Goal: Find specific page/section: Find specific page/section

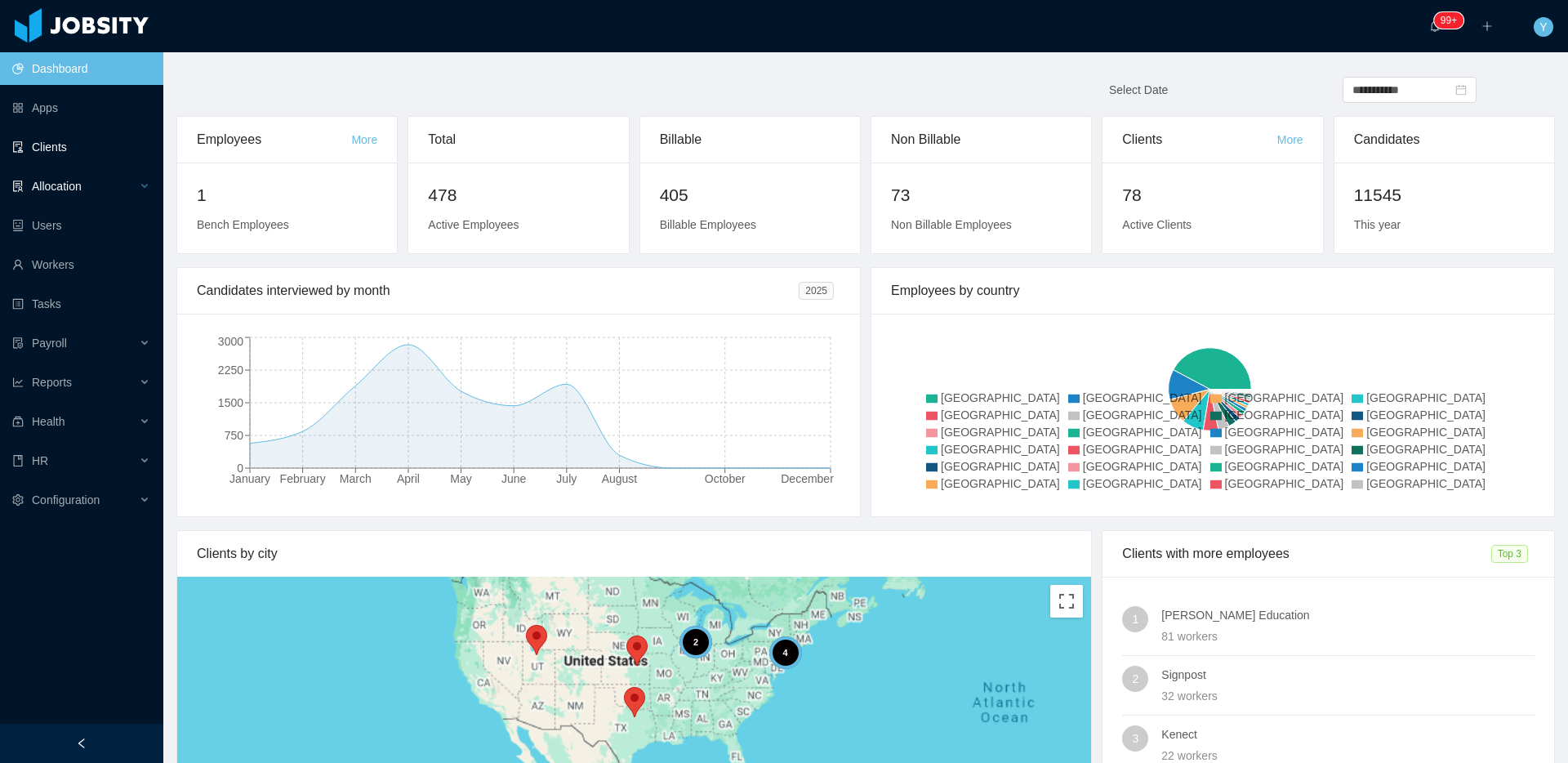
click at [81, 136] on link "Clients" at bounding box center [81, 146] width 138 height 33
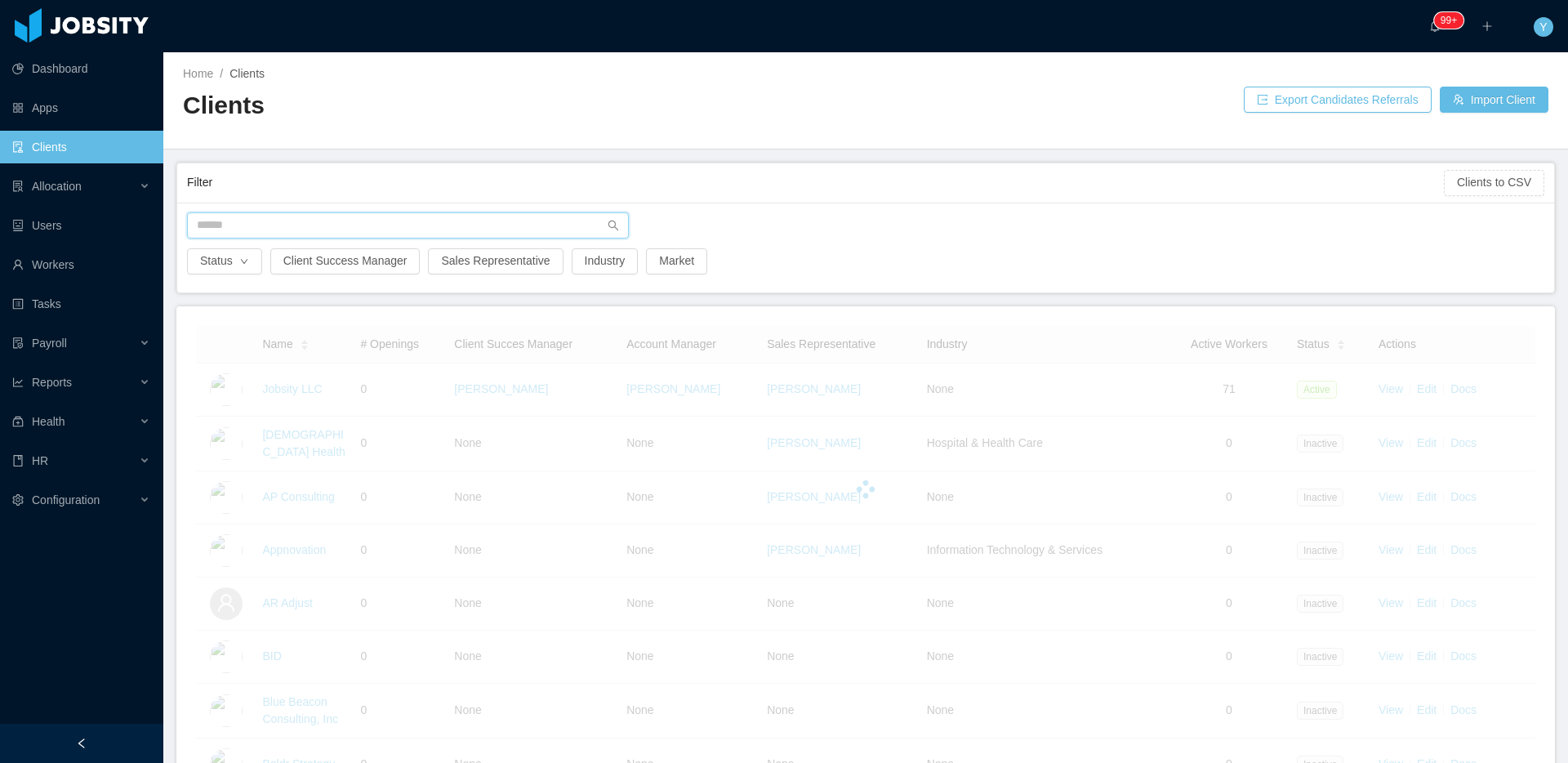
click at [374, 232] on input "text" at bounding box center [408, 225] width 442 height 26
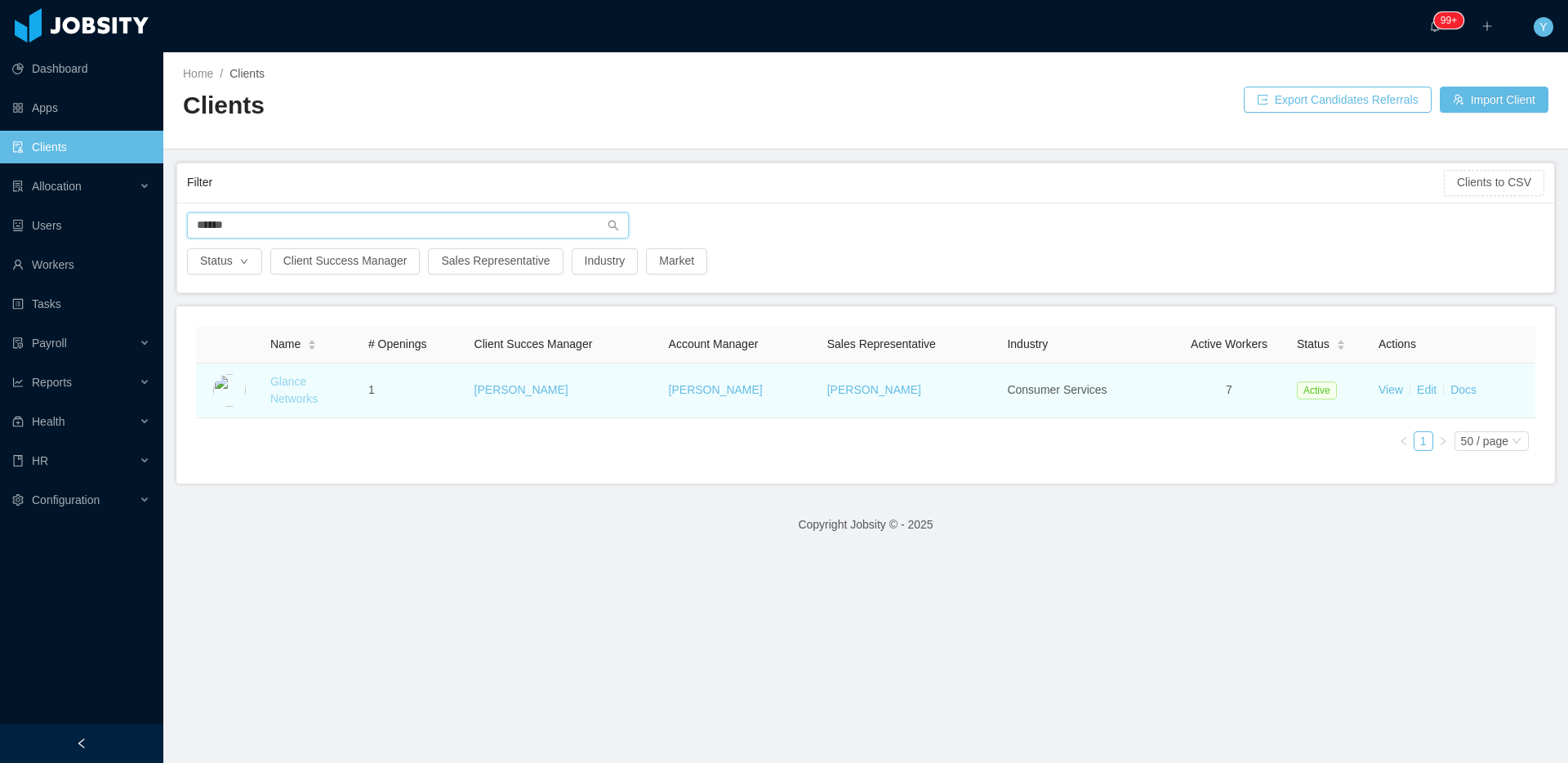
type input "******"
click at [290, 379] on link "Glance Networks" at bounding box center [294, 390] width 48 height 30
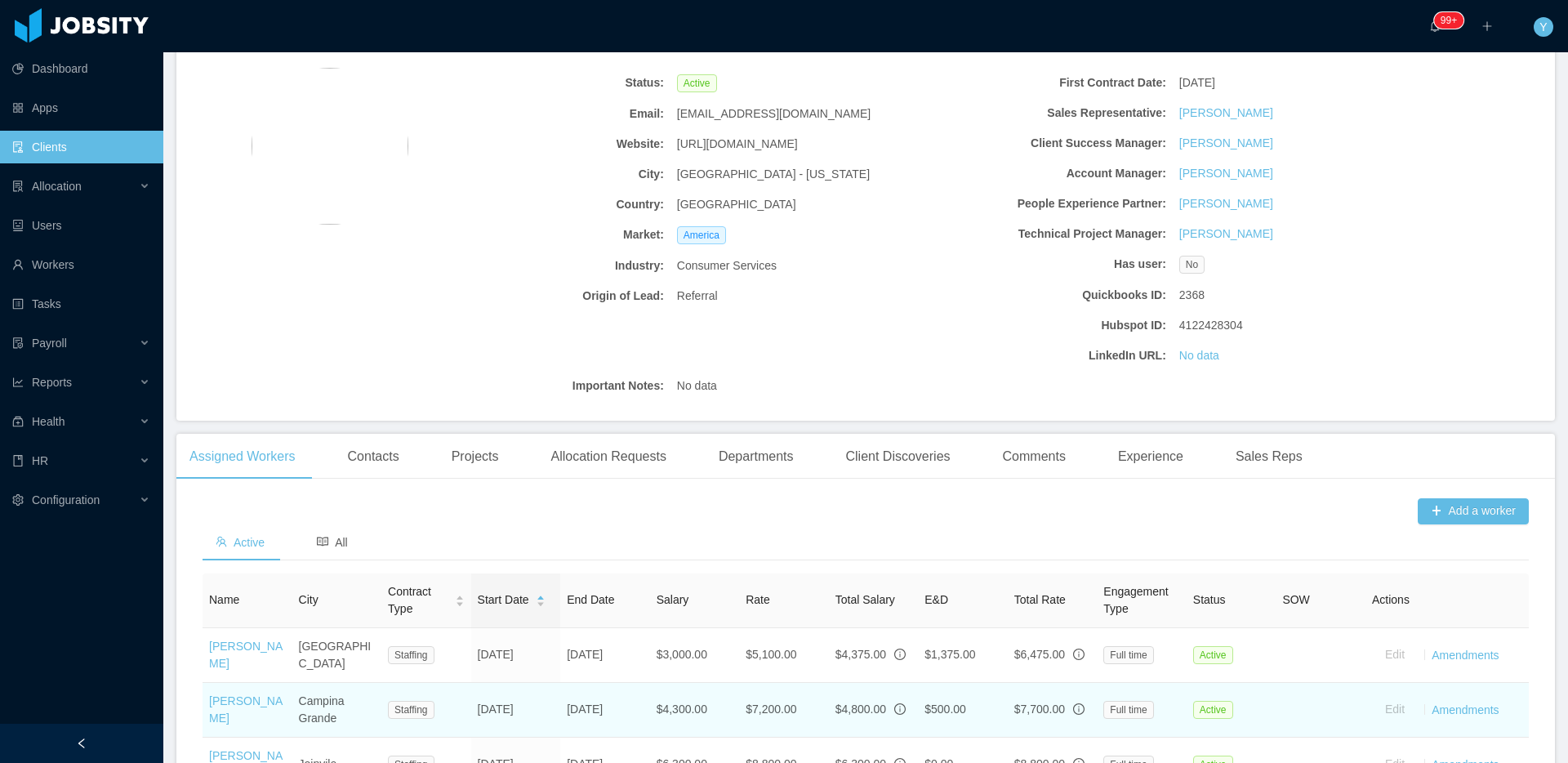
scroll to position [484, 0]
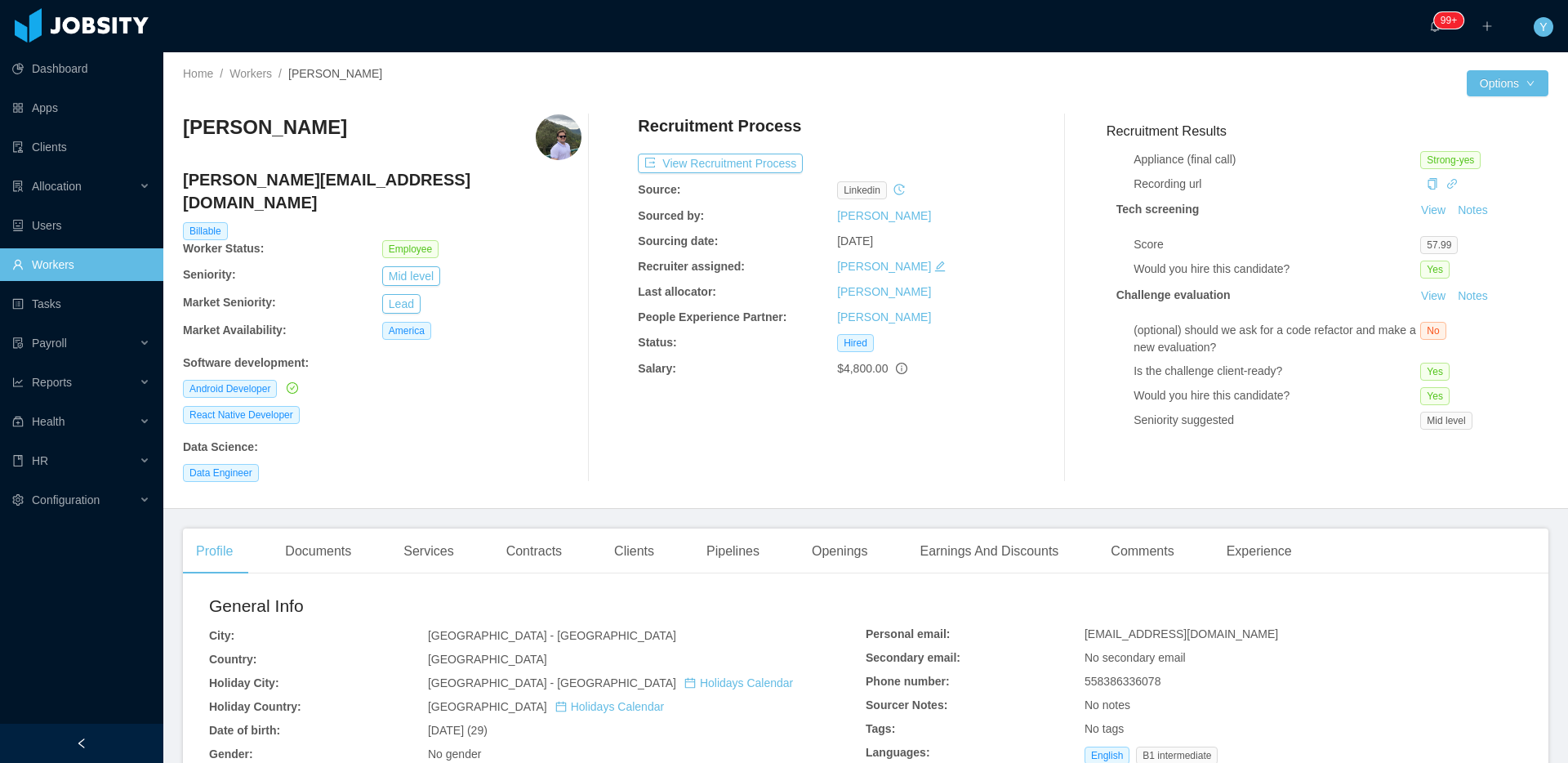
scroll to position [268, 0]
